Goal: Transaction & Acquisition: Purchase product/service

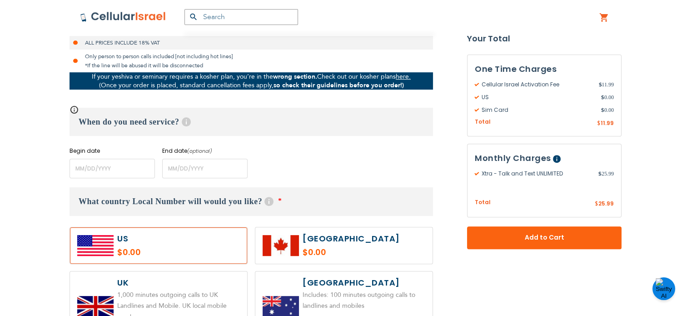
scroll to position [311, 0]
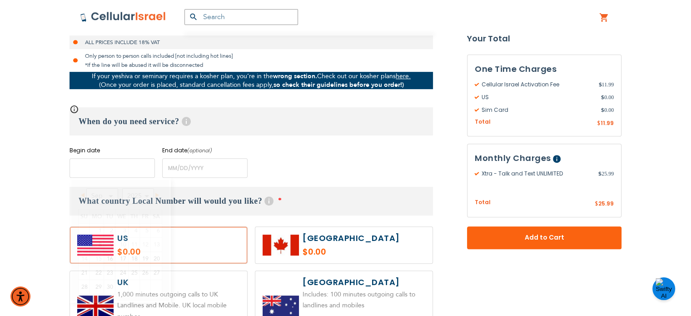
click at [127, 161] on input "name" at bounding box center [112, 168] width 85 height 20
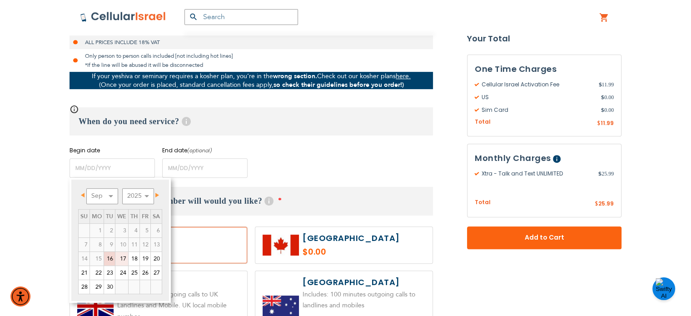
click at [117, 256] on link "17" at bounding box center [121, 259] width 13 height 14
type input "[DATE]"
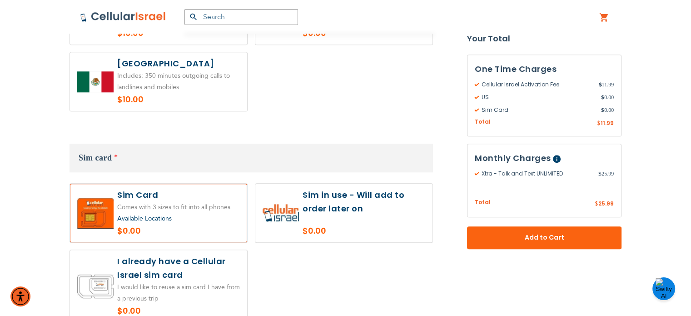
scroll to position [763, 0]
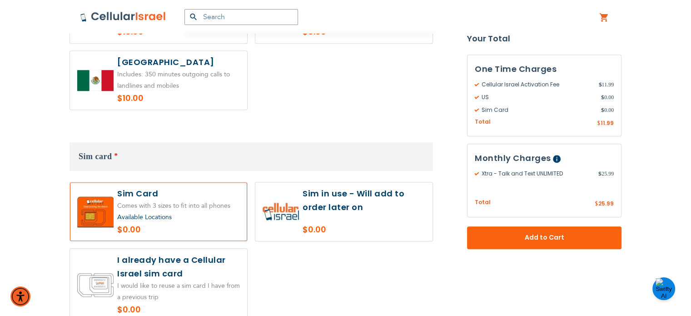
click at [309, 188] on label at bounding box center [343, 211] width 177 height 59
radio input "true"
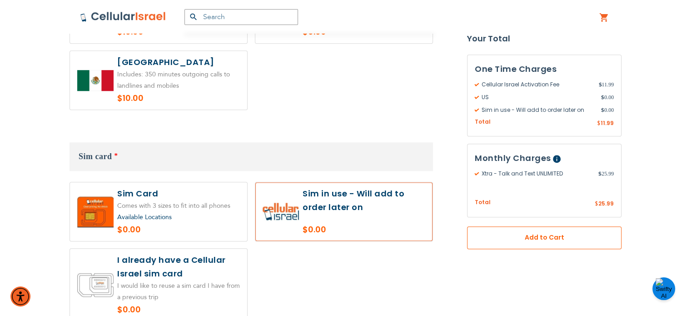
click at [530, 238] on span "Add to Cart" at bounding box center [544, 238] width 95 height 10
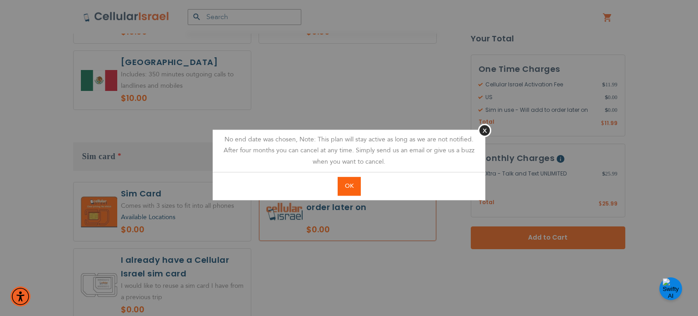
click at [347, 186] on span "OK" at bounding box center [349, 186] width 9 height 8
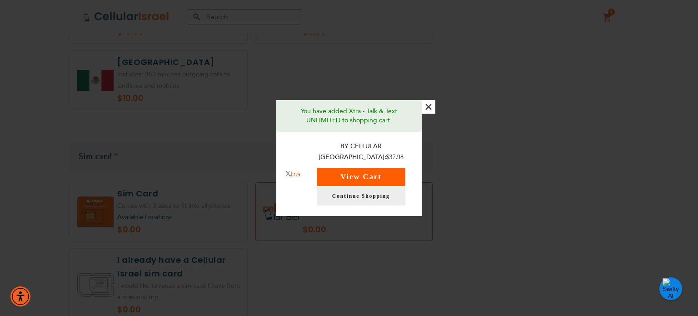
click at [357, 174] on button "View Cart" at bounding box center [361, 177] width 89 height 18
